Goal: Task Accomplishment & Management: Manage account settings

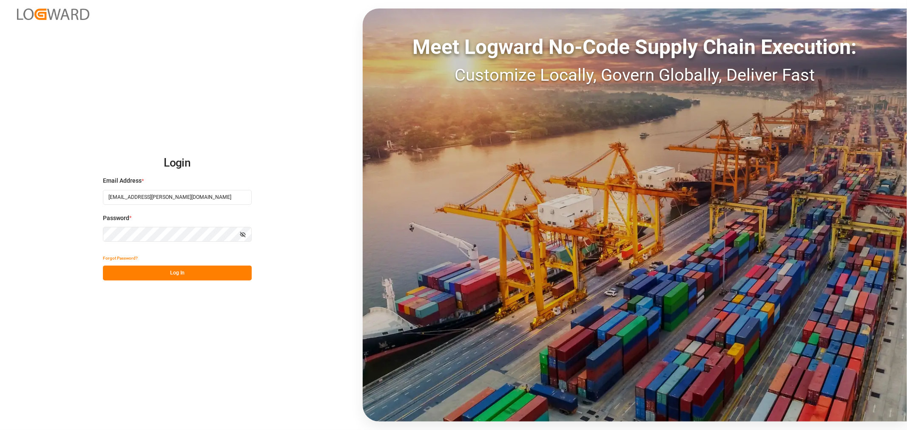
click at [193, 270] on button "Log In" at bounding box center [177, 273] width 149 height 15
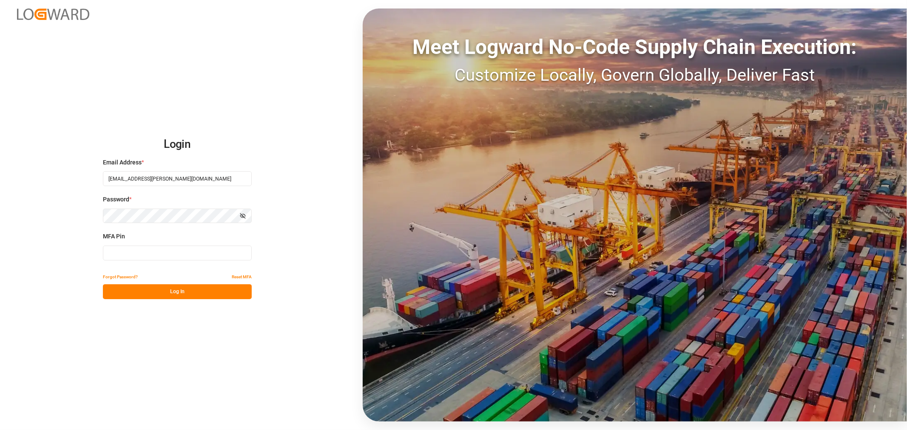
click at [149, 259] on input at bounding box center [177, 253] width 149 height 15
drag, startPoint x: 129, startPoint y: 252, endPoint x: 84, endPoint y: 252, distance: 44.6
click at [84, 252] on div "Login Email Address * [EMAIL_ADDRESS][PERSON_NAME][DOMAIN_NAME] Password * Show…" at bounding box center [453, 215] width 907 height 430
type input "324367"
click at [145, 287] on button "Log In" at bounding box center [177, 291] width 149 height 15
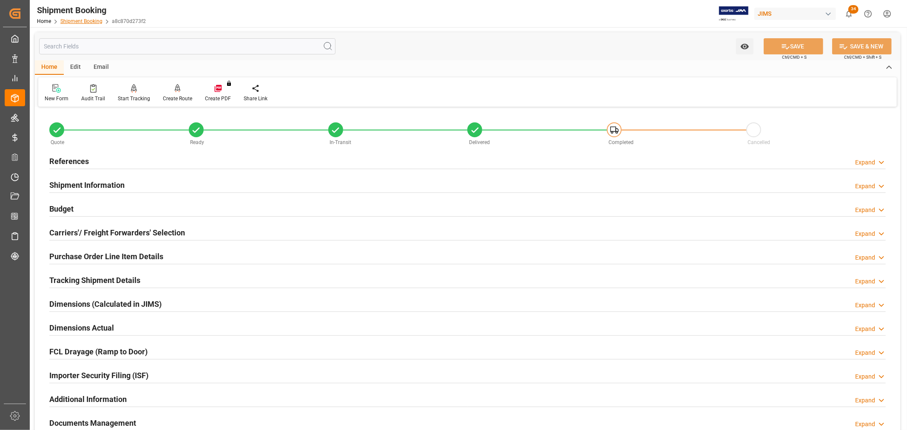
click at [71, 20] on link "Shipment Booking" at bounding box center [81, 21] width 42 height 6
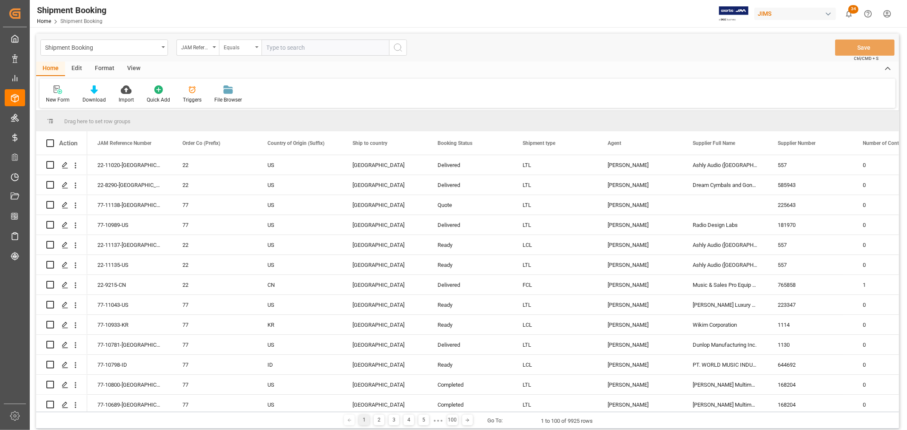
click at [259, 47] on div "Equals" at bounding box center [240, 48] width 43 height 16
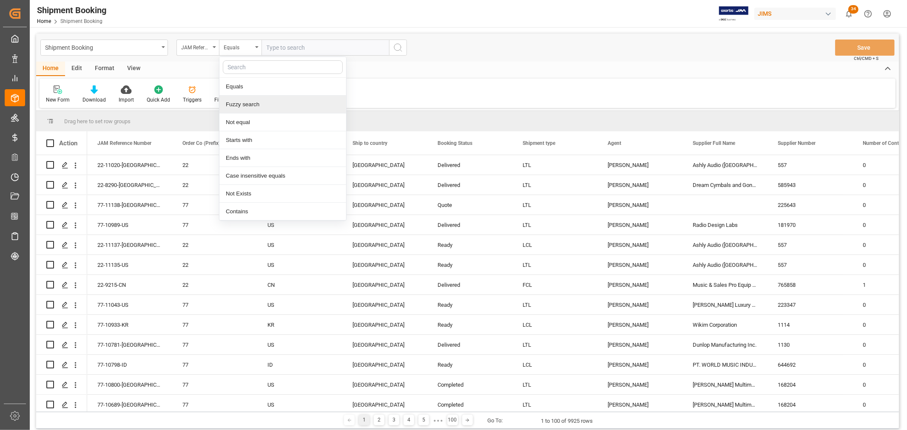
click at [253, 103] on div "Fuzzy search" at bounding box center [282, 105] width 127 height 18
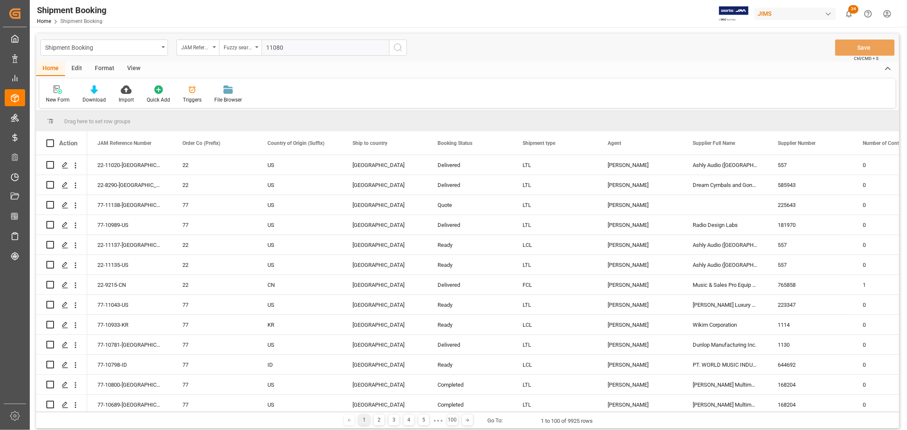
type input "11080"
click at [397, 50] on circle "search button" at bounding box center [397, 47] width 7 height 7
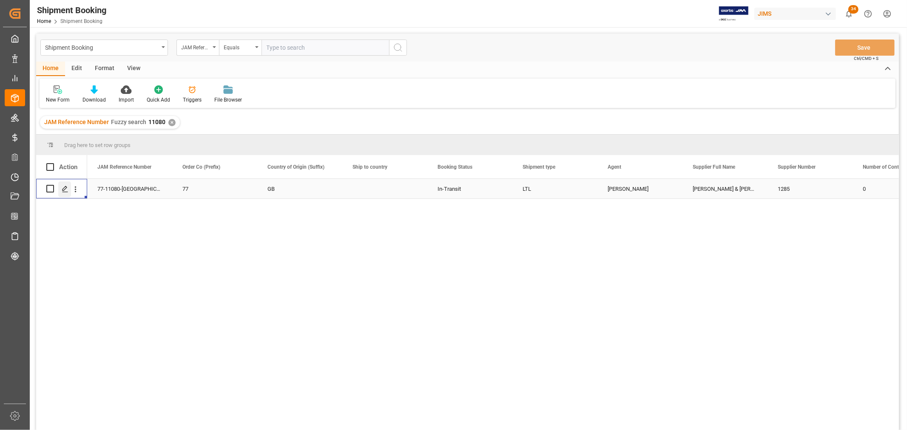
click at [64, 189] on polygon "Press SPACE to select this row." at bounding box center [65, 188] width 4 height 4
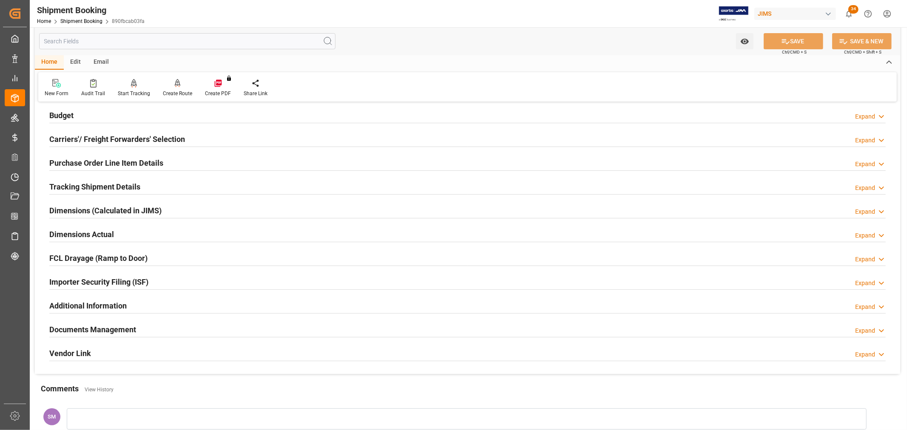
scroll to position [94, 0]
click at [91, 332] on h2 "Documents Management" at bounding box center [92, 328] width 87 height 11
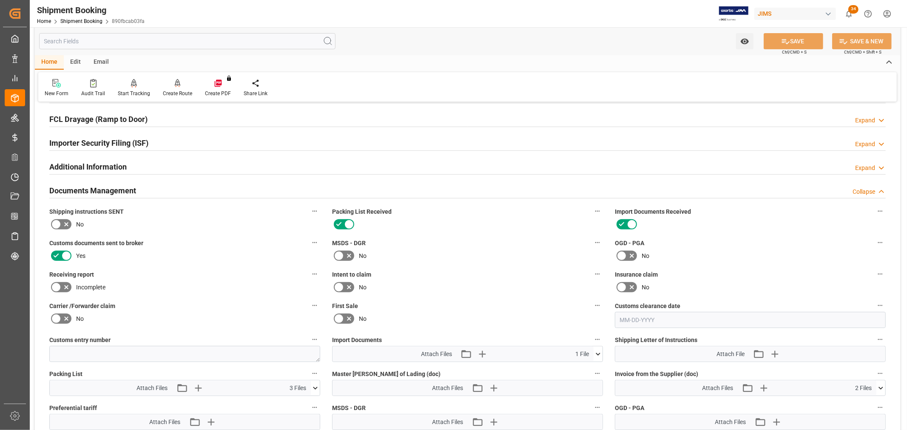
scroll to position [236, 0]
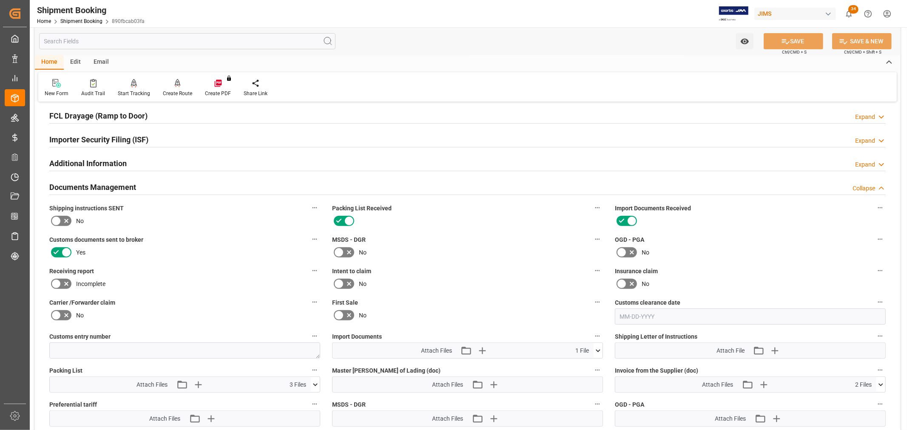
click at [597, 348] on icon at bounding box center [598, 351] width 9 height 9
click at [190, 235] on label "Customs documents sent to broker" at bounding box center [184, 240] width 271 height 12
click at [309, 235] on button "Customs documents sent to broker" at bounding box center [314, 239] width 11 height 11
click at [192, 310] on div at bounding box center [453, 215] width 907 height 430
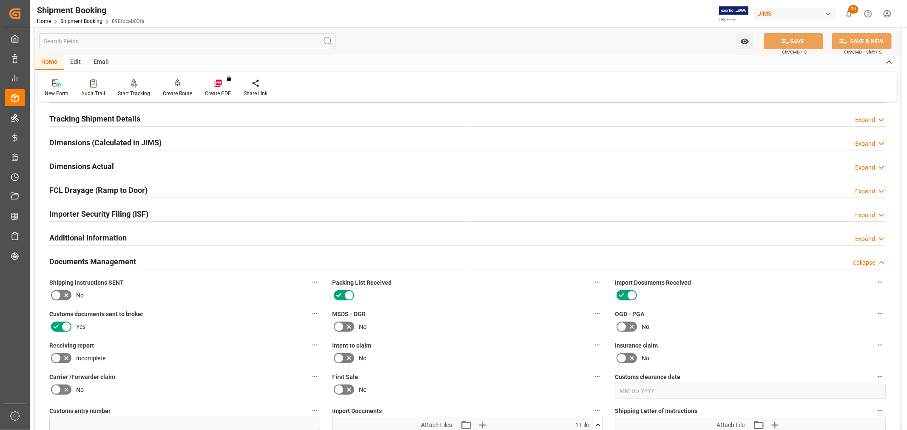
scroll to position [114, 0]
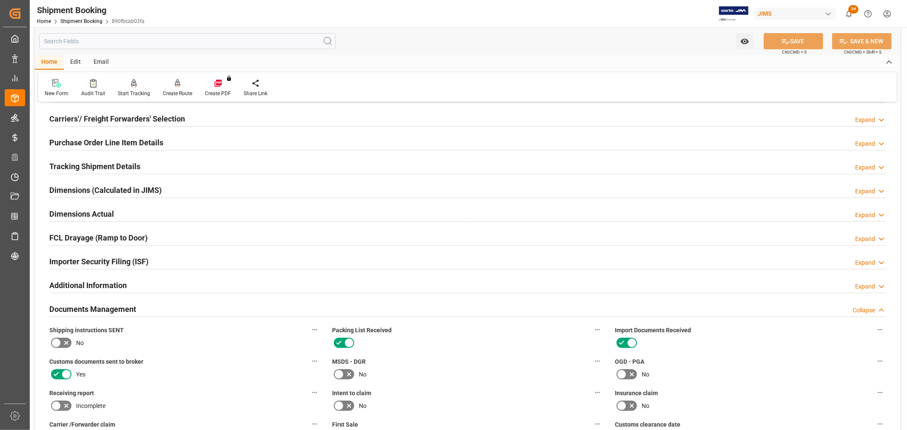
click at [77, 168] on h2 "Tracking Shipment Details" at bounding box center [94, 166] width 91 height 11
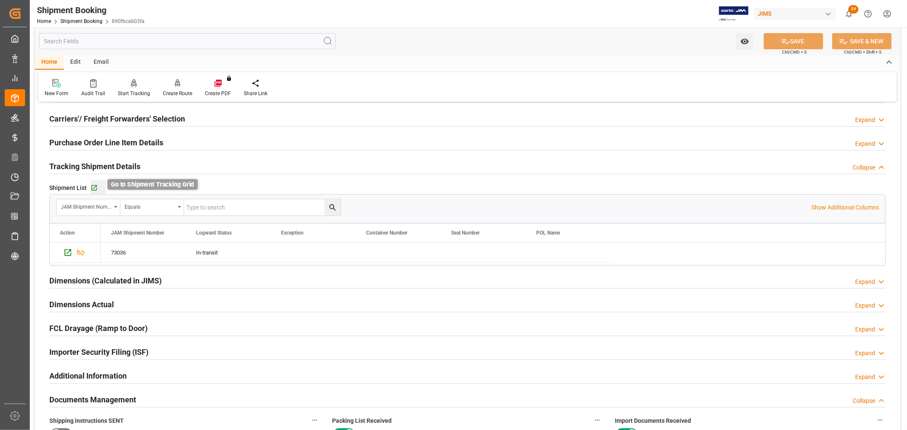
click at [93, 189] on icon "button" at bounding box center [94, 188] width 7 height 7
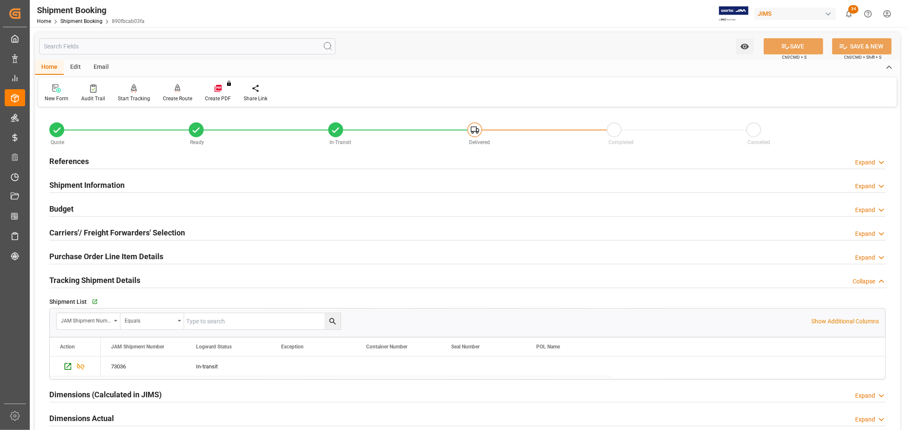
click at [59, 160] on h2 "References" at bounding box center [69, 161] width 40 height 11
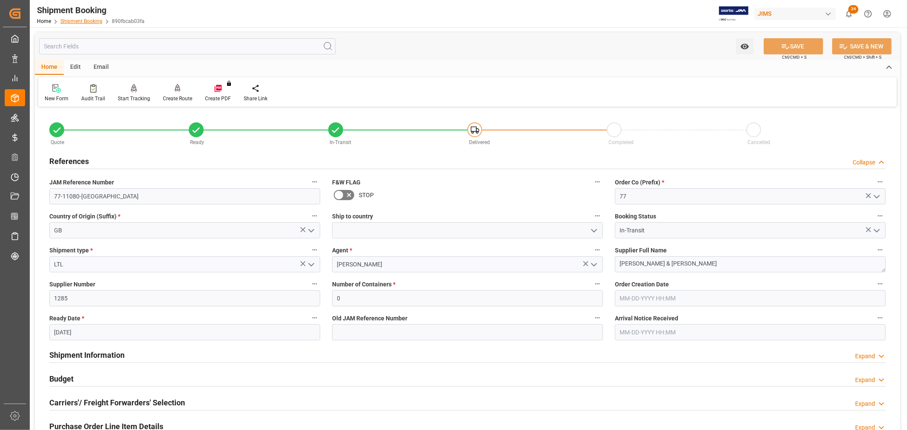
click at [74, 20] on link "Shipment Booking" at bounding box center [81, 21] width 42 height 6
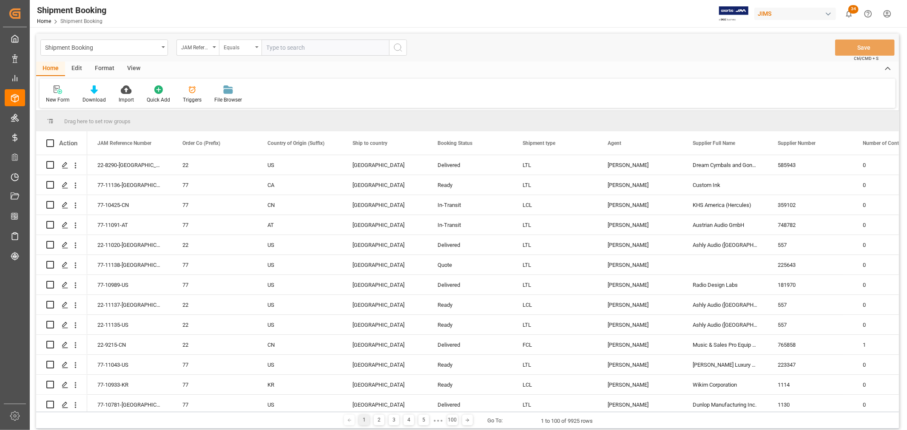
click at [257, 46] on icon "open menu" at bounding box center [256, 47] width 3 height 2
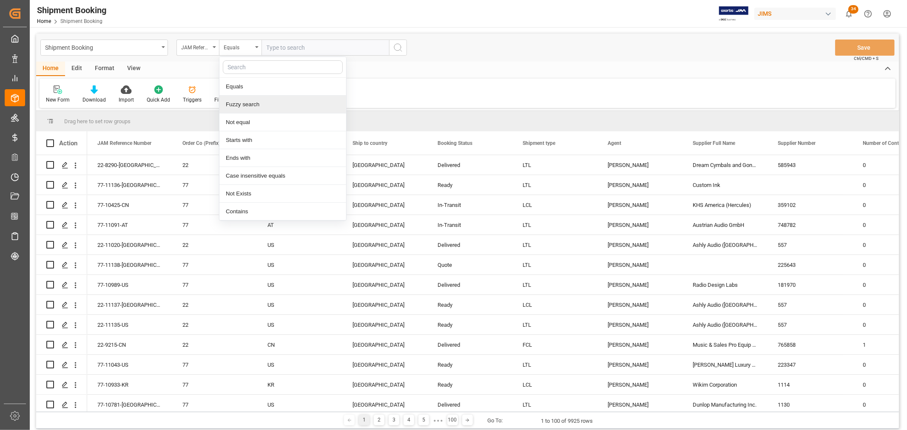
click at [252, 109] on div "Fuzzy search" at bounding box center [282, 105] width 127 height 18
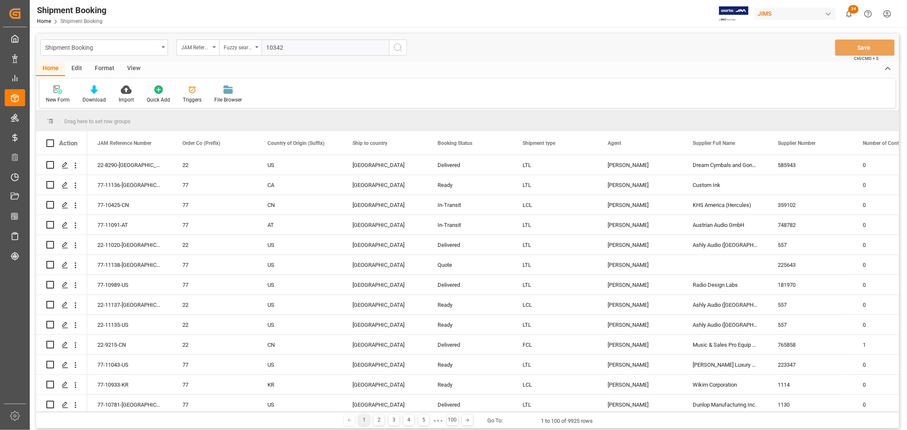
type input "10342"
click at [398, 48] on icon "search button" at bounding box center [398, 48] width 10 height 10
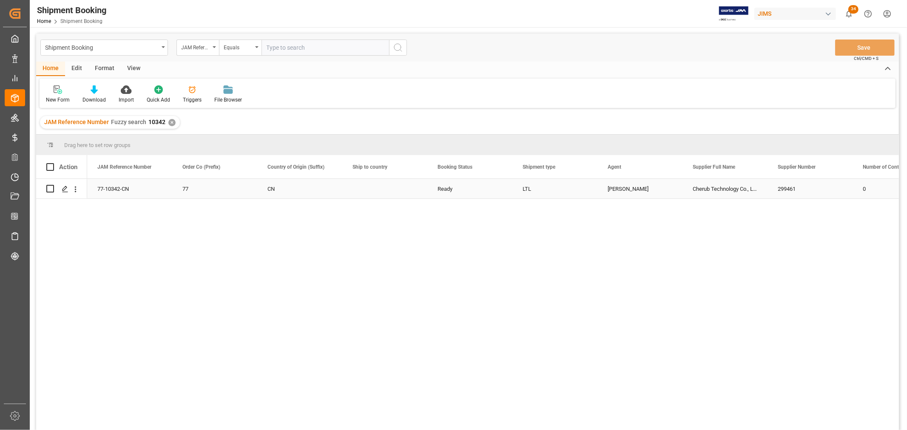
click at [626, 188] on div "[PERSON_NAME]" at bounding box center [640, 189] width 65 height 20
click at [626, 189] on div "[PERSON_NAME]" at bounding box center [640, 189] width 65 height 20
click at [664, 192] on icon "open menu" at bounding box center [667, 194] width 10 height 10
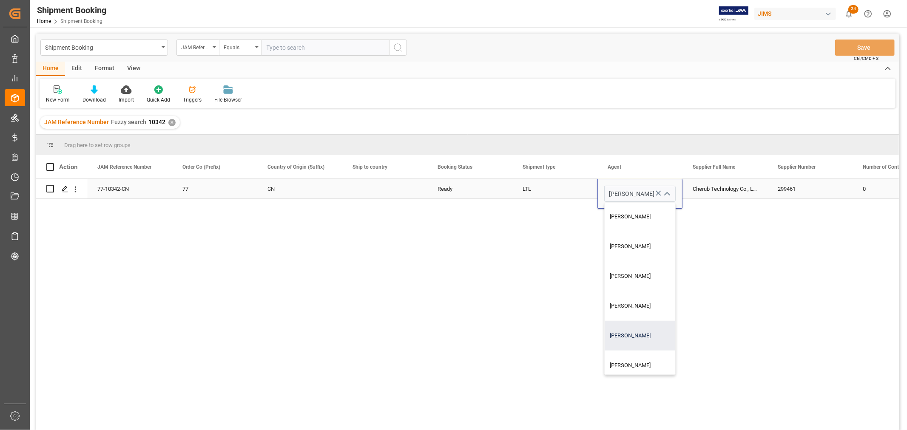
click at [638, 330] on div "[PERSON_NAME]" at bounding box center [652, 336] width 94 height 30
type input "[PERSON_NAME]"
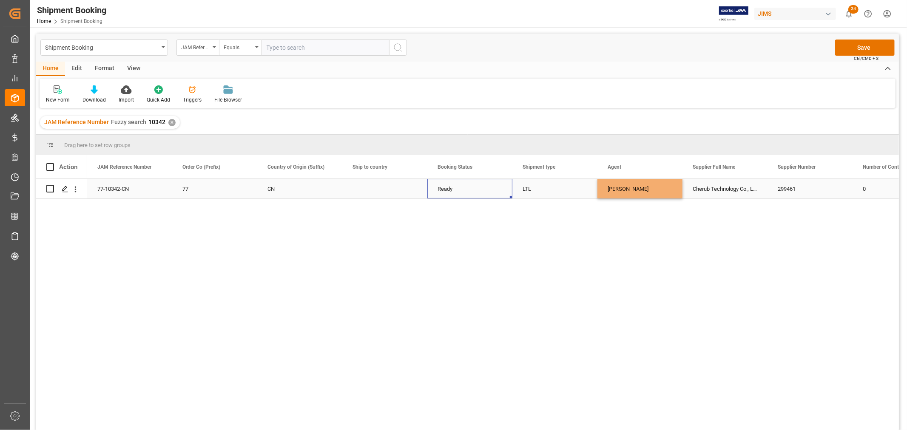
click at [487, 192] on div "Ready" at bounding box center [470, 189] width 65 height 20
click at [862, 48] on button "Save" at bounding box center [865, 48] width 60 height 16
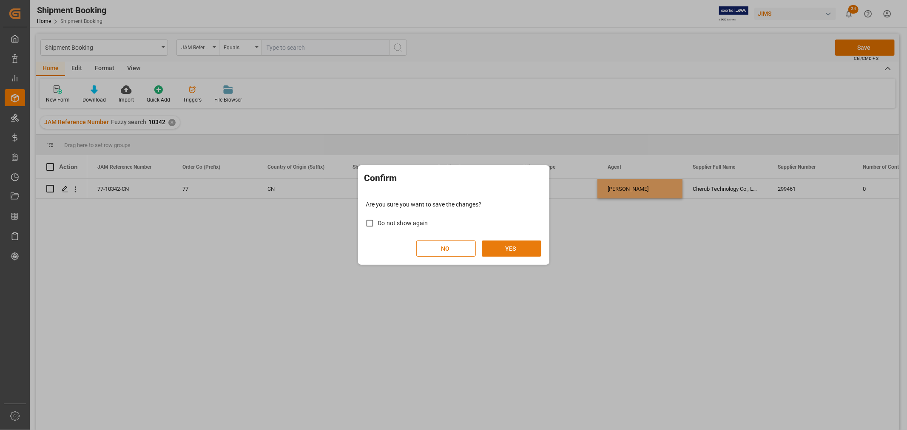
click at [520, 242] on button "YES" at bounding box center [512, 249] width 60 height 16
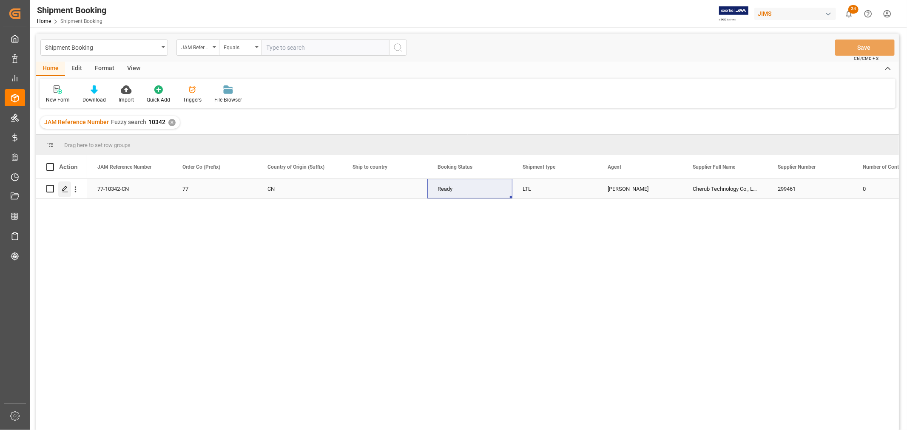
click at [64, 192] on line "Press SPACE to select this row." at bounding box center [65, 192] width 5 height 0
click at [134, 65] on div "View" at bounding box center [134, 69] width 26 height 14
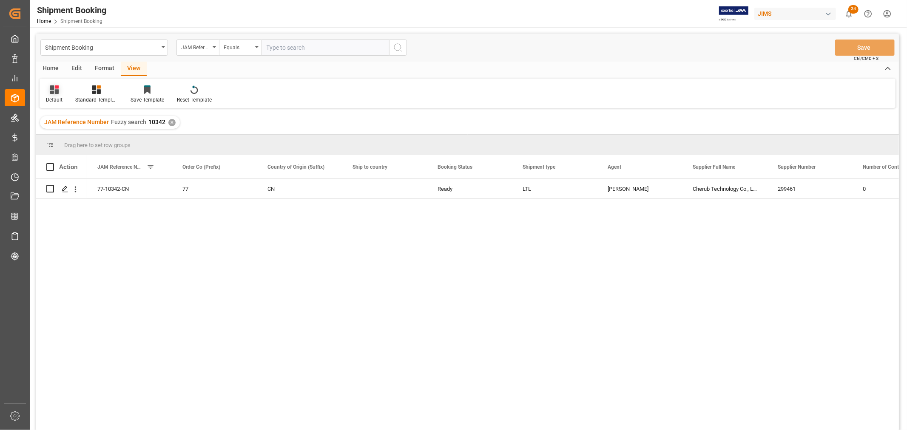
click at [48, 93] on div at bounding box center [54, 89] width 17 height 9
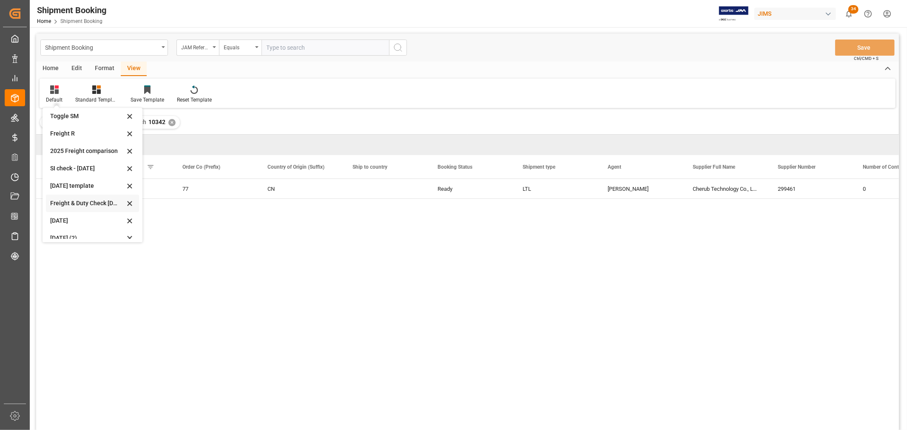
scroll to position [64, 0]
click at [60, 228] on div "[DATE] (2)" at bounding box center [87, 230] width 74 height 9
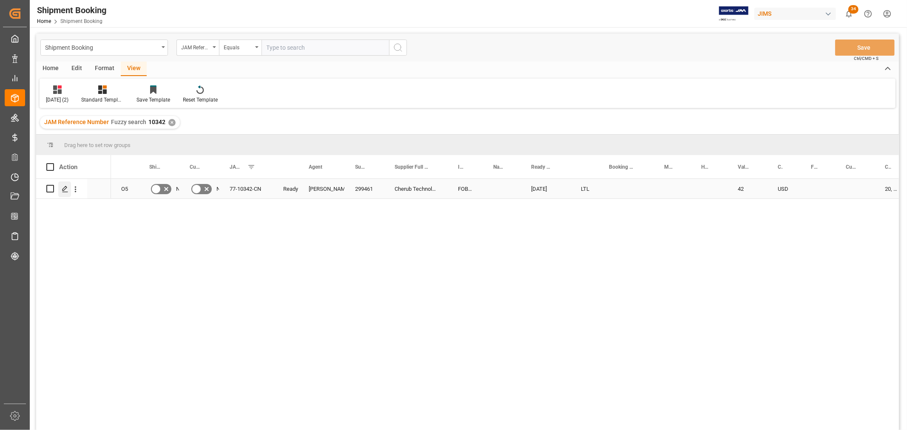
click at [62, 188] on icon "Press SPACE to select this row." at bounding box center [65, 189] width 7 height 7
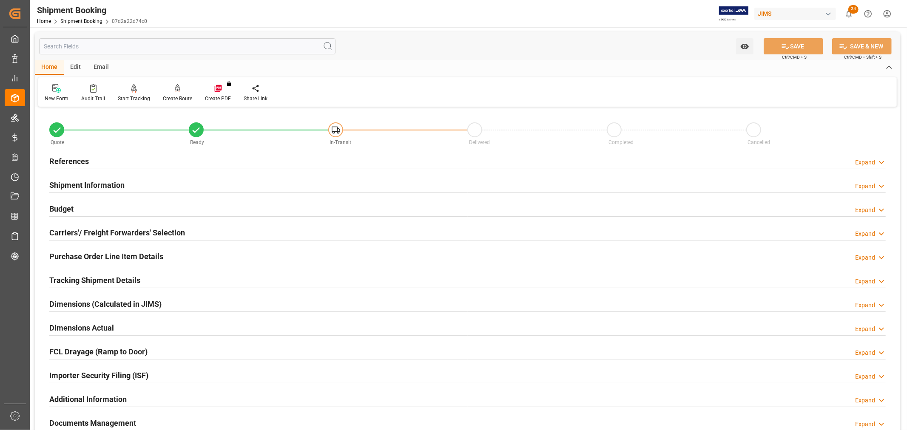
click at [98, 232] on h2 "Carriers'/ Freight Forwarders' Selection" at bounding box center [117, 232] width 136 height 11
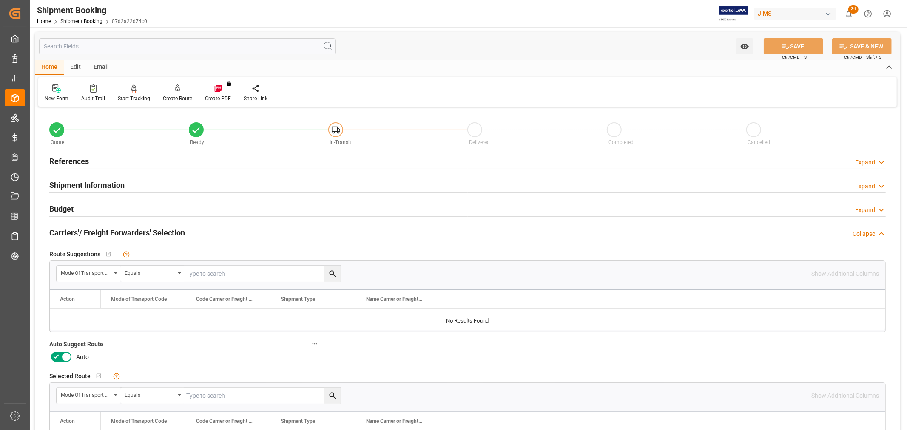
click at [66, 354] on icon at bounding box center [66, 357] width 10 height 10
click at [0, 0] on input "checkbox" at bounding box center [0, 0] width 0 height 0
click at [806, 40] on button "SAVE" at bounding box center [794, 46] width 60 height 16
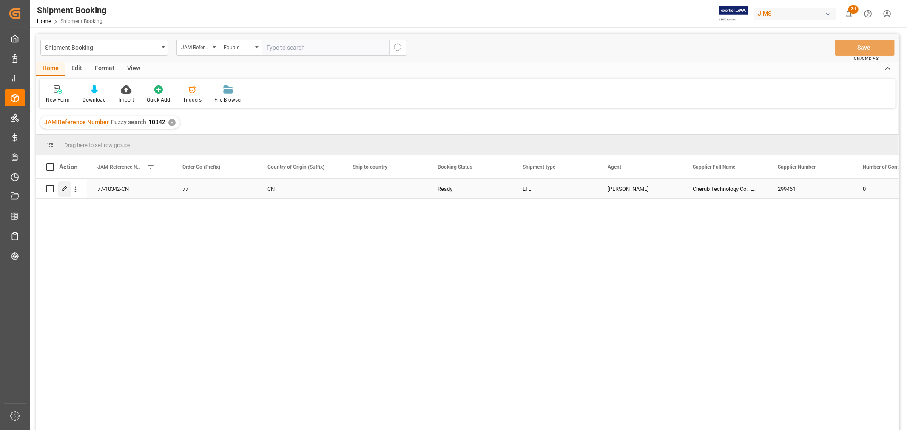
click at [64, 189] on icon "Press SPACE to select this row." at bounding box center [65, 189] width 7 height 7
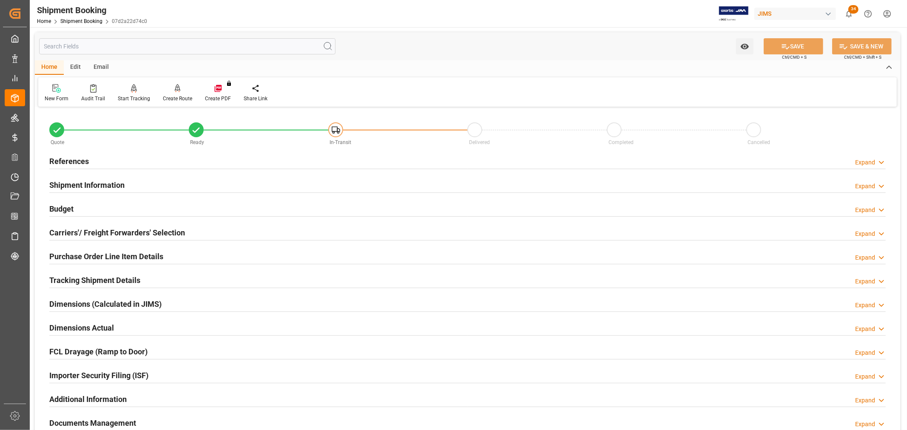
click at [85, 224] on div "Carriers'/ Freight Forwarders' Selection" at bounding box center [117, 232] width 136 height 16
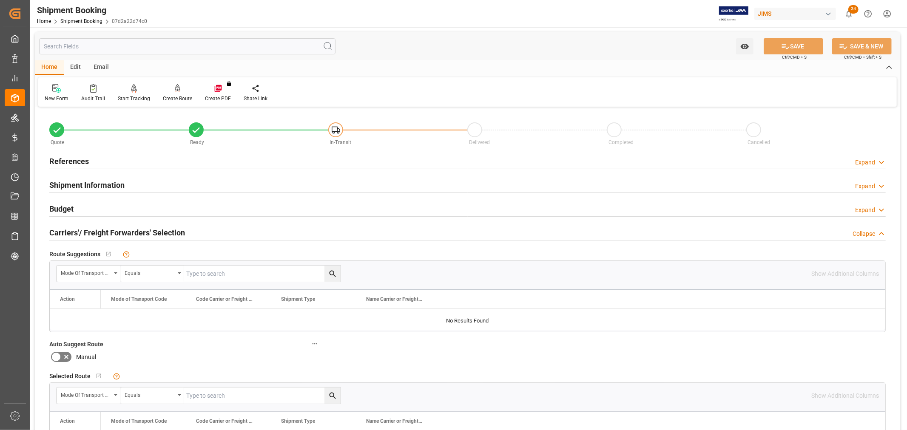
click at [83, 229] on h2 "Carriers'/ Freight Forwarders' Selection" at bounding box center [117, 232] width 136 height 11
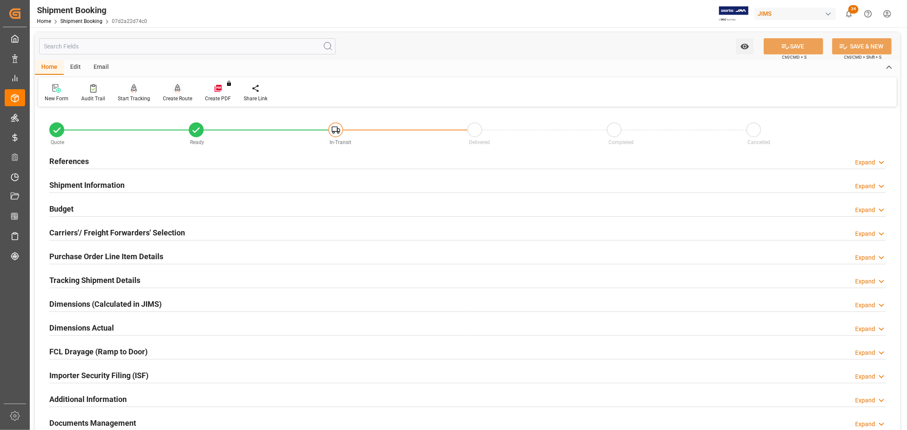
click at [179, 96] on div "Create Route" at bounding box center [177, 99] width 29 height 8
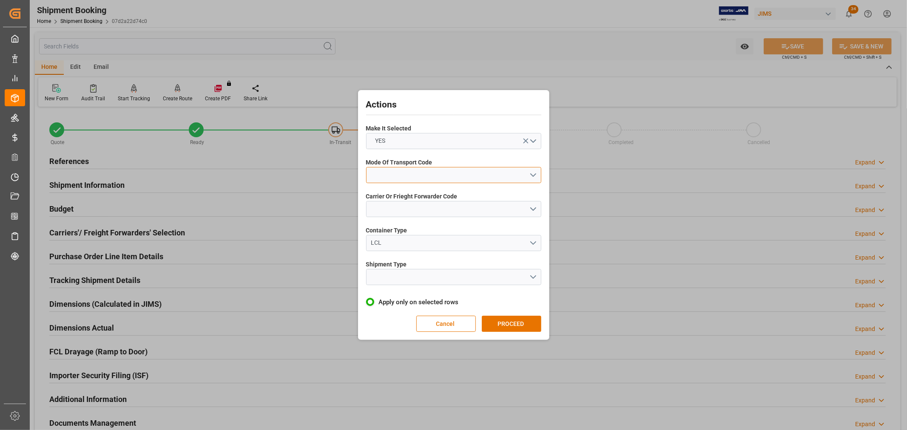
click at [432, 174] on button "open menu" at bounding box center [453, 175] width 175 height 16
click at [407, 190] on div "2- COURIER AIR" at bounding box center [454, 195] width 174 height 18
click at [395, 206] on button "open menu" at bounding box center [453, 209] width 175 height 16
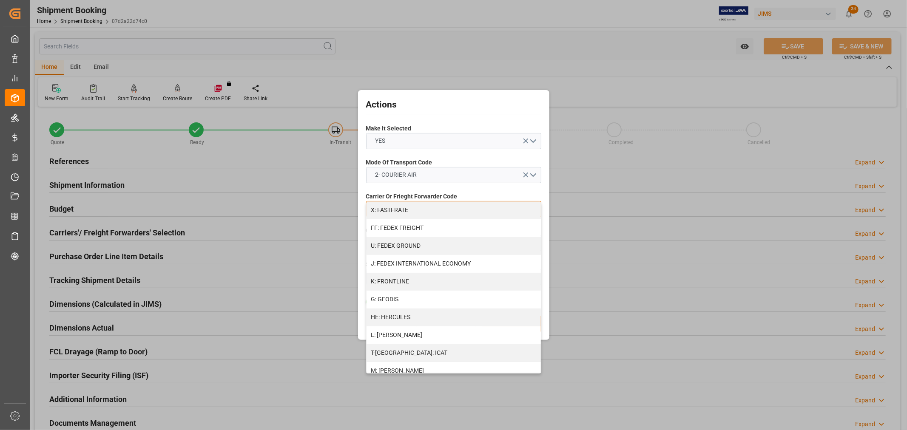
scroll to position [236, 0]
click at [432, 260] on div "J: FEDEX INTERNATIONAL ECONOMY" at bounding box center [454, 261] width 174 height 18
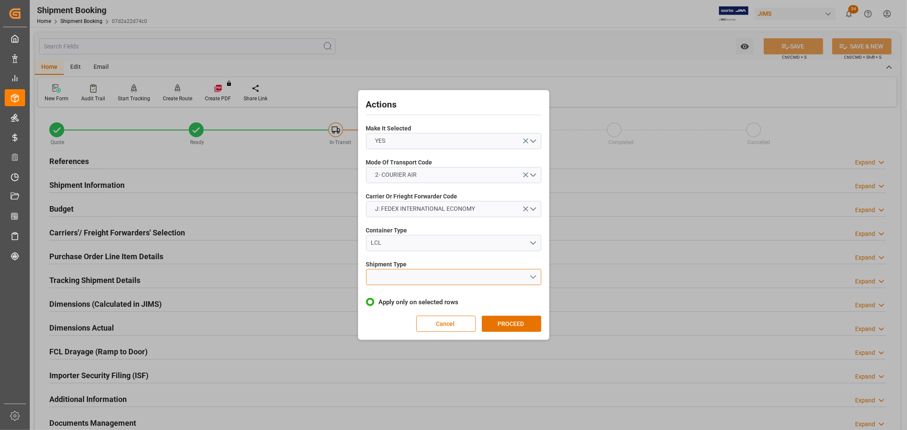
click at [409, 281] on button "open menu" at bounding box center [453, 277] width 175 height 16
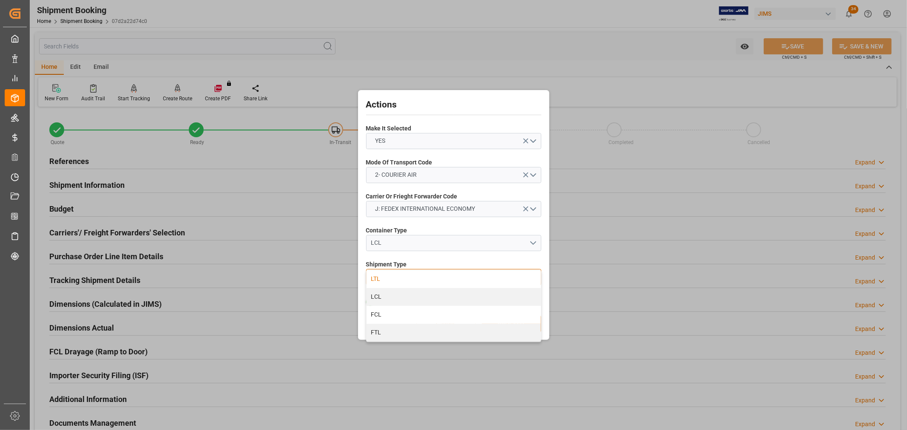
click at [387, 279] on div "LTL" at bounding box center [454, 279] width 174 height 18
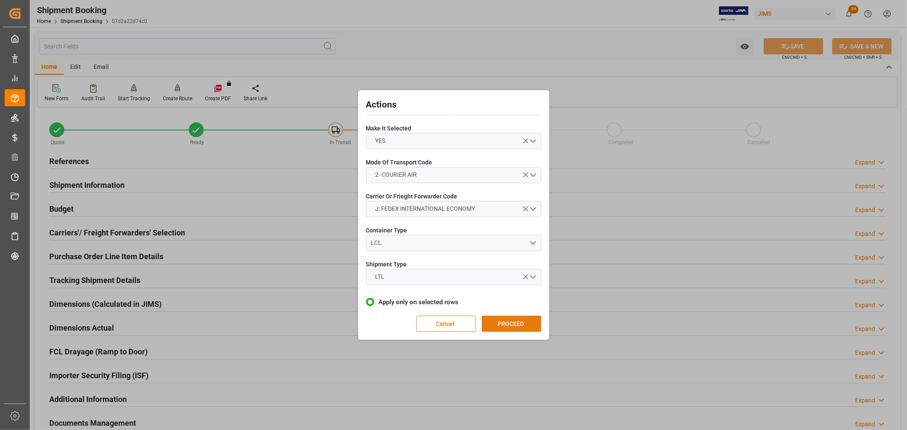
click at [519, 322] on button "PROCEED" at bounding box center [512, 324] width 60 height 16
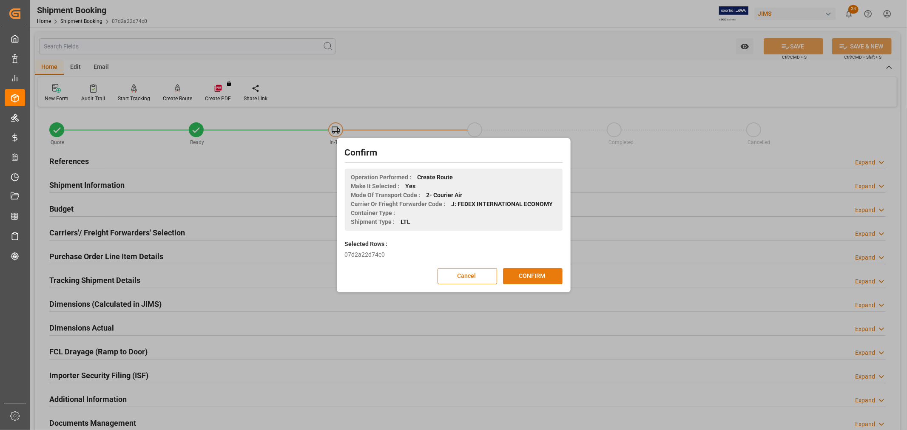
click at [529, 278] on button "CONFIRM" at bounding box center [533, 276] width 60 height 16
